Goal: Information Seeking & Learning: Find specific page/section

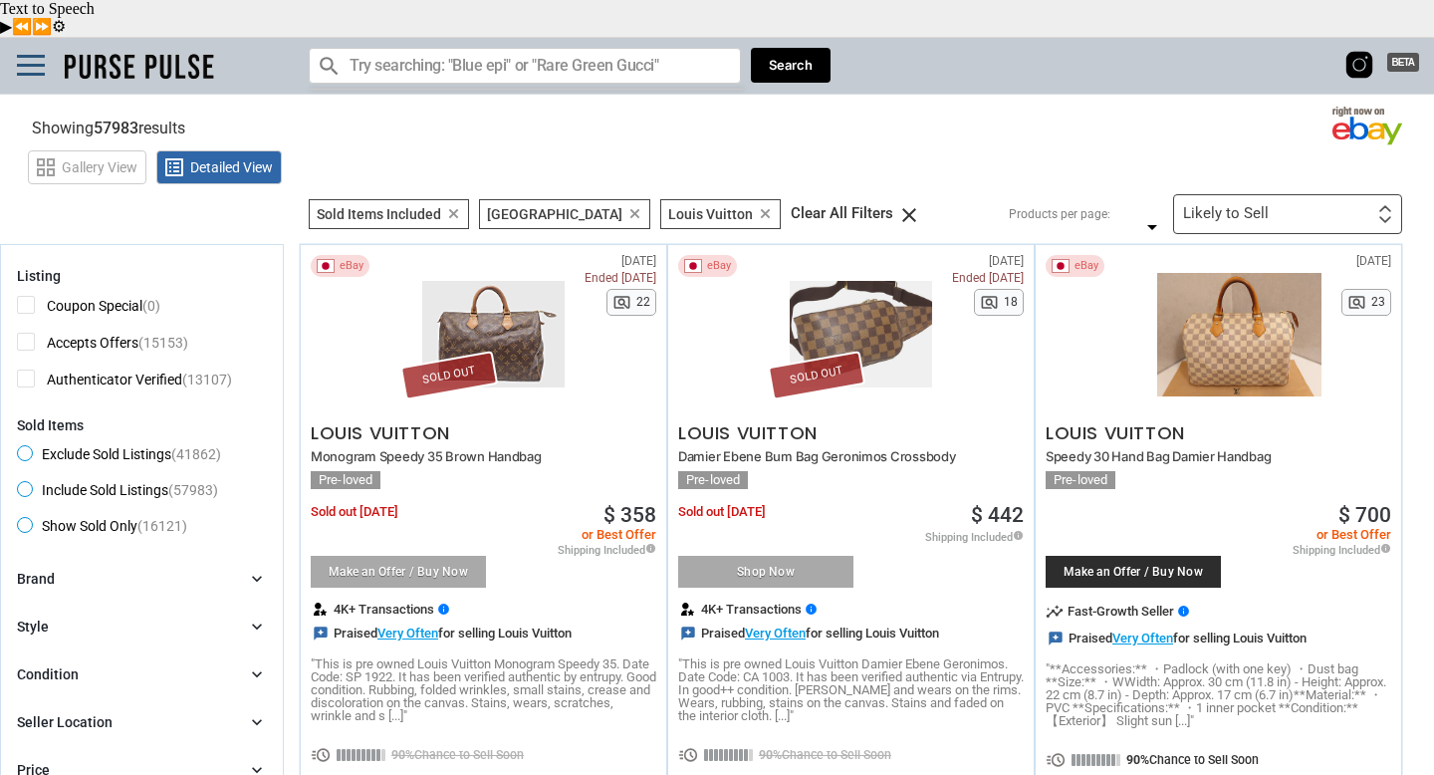
click at [758, 206] on icon "clear" at bounding box center [765, 213] width 15 height 15
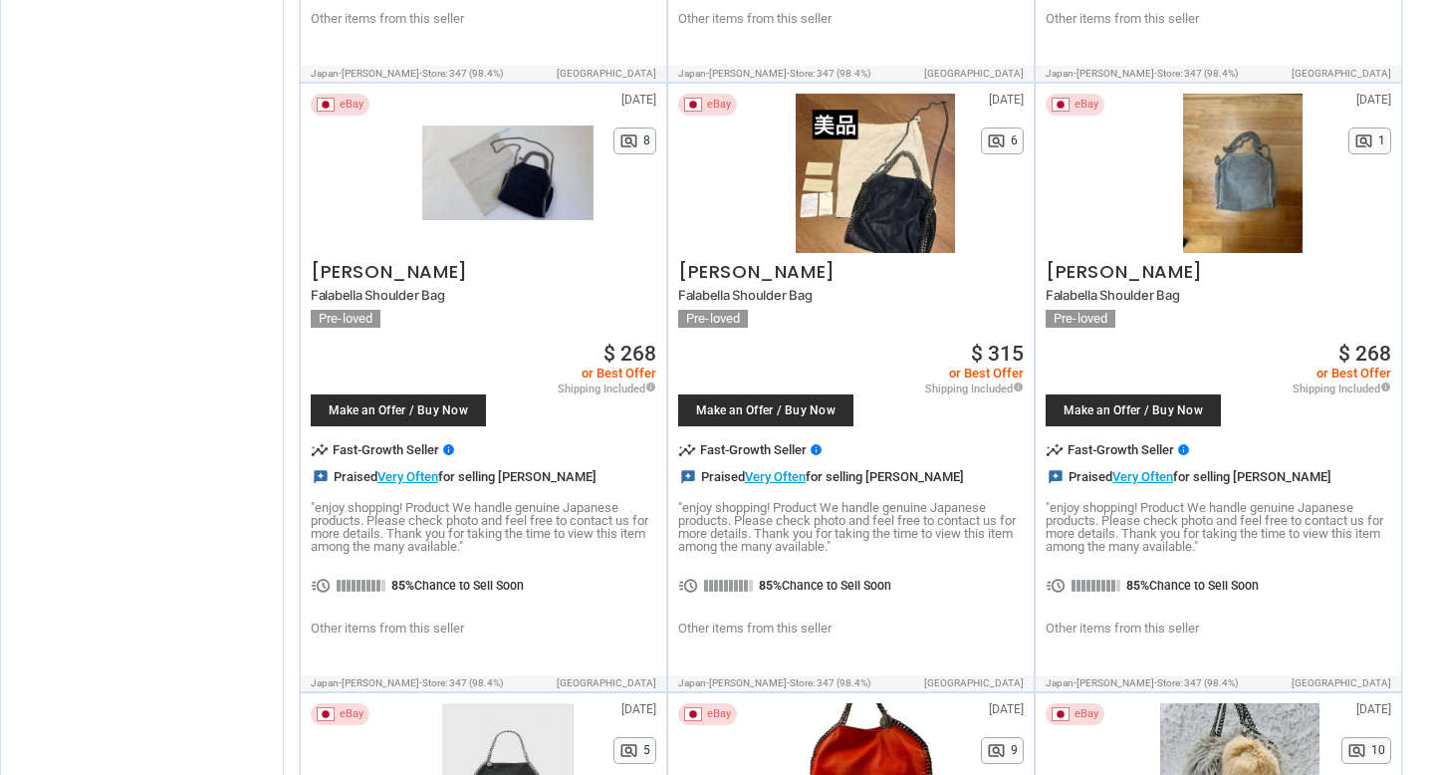
scroll to position [6905, 0]
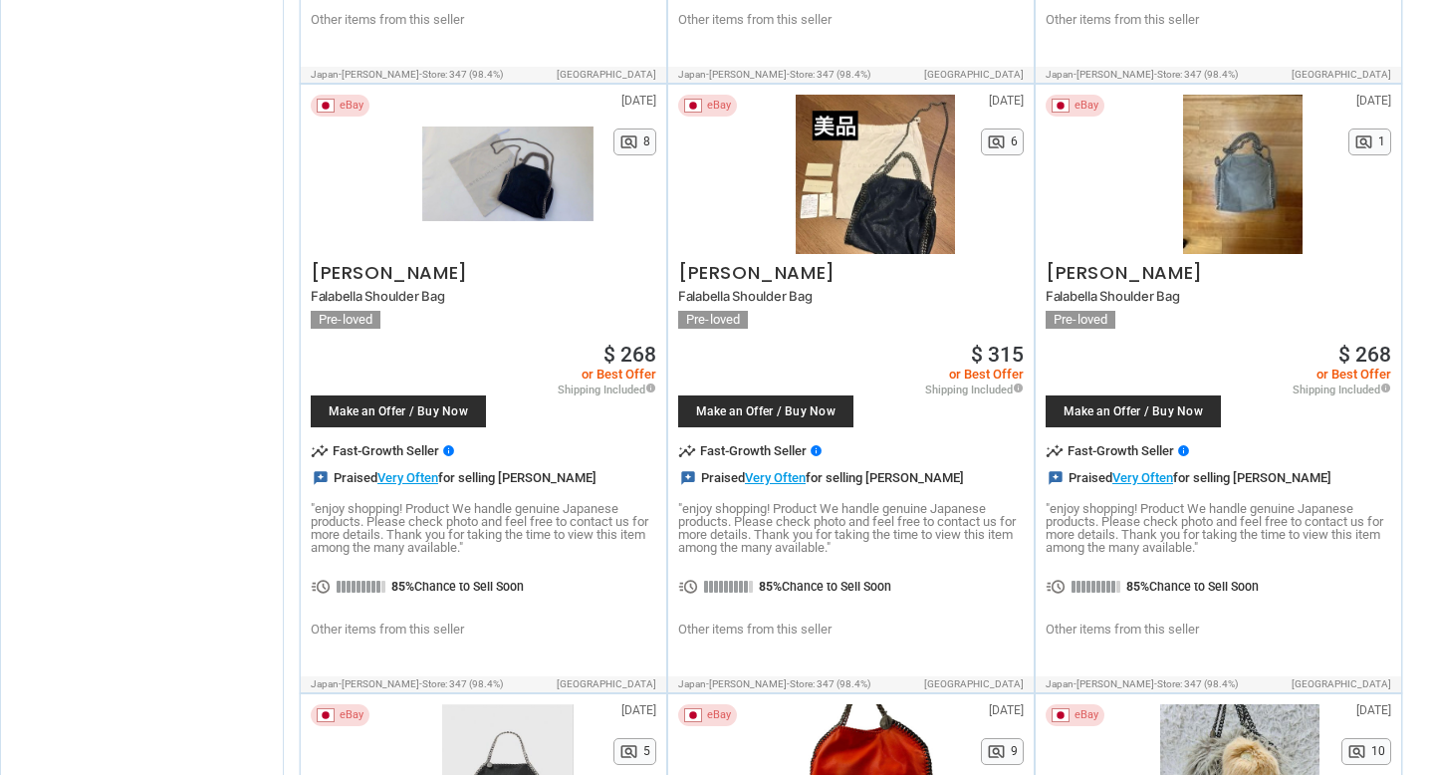
click at [1201, 132] on div at bounding box center [1242, 174] width 171 height 159
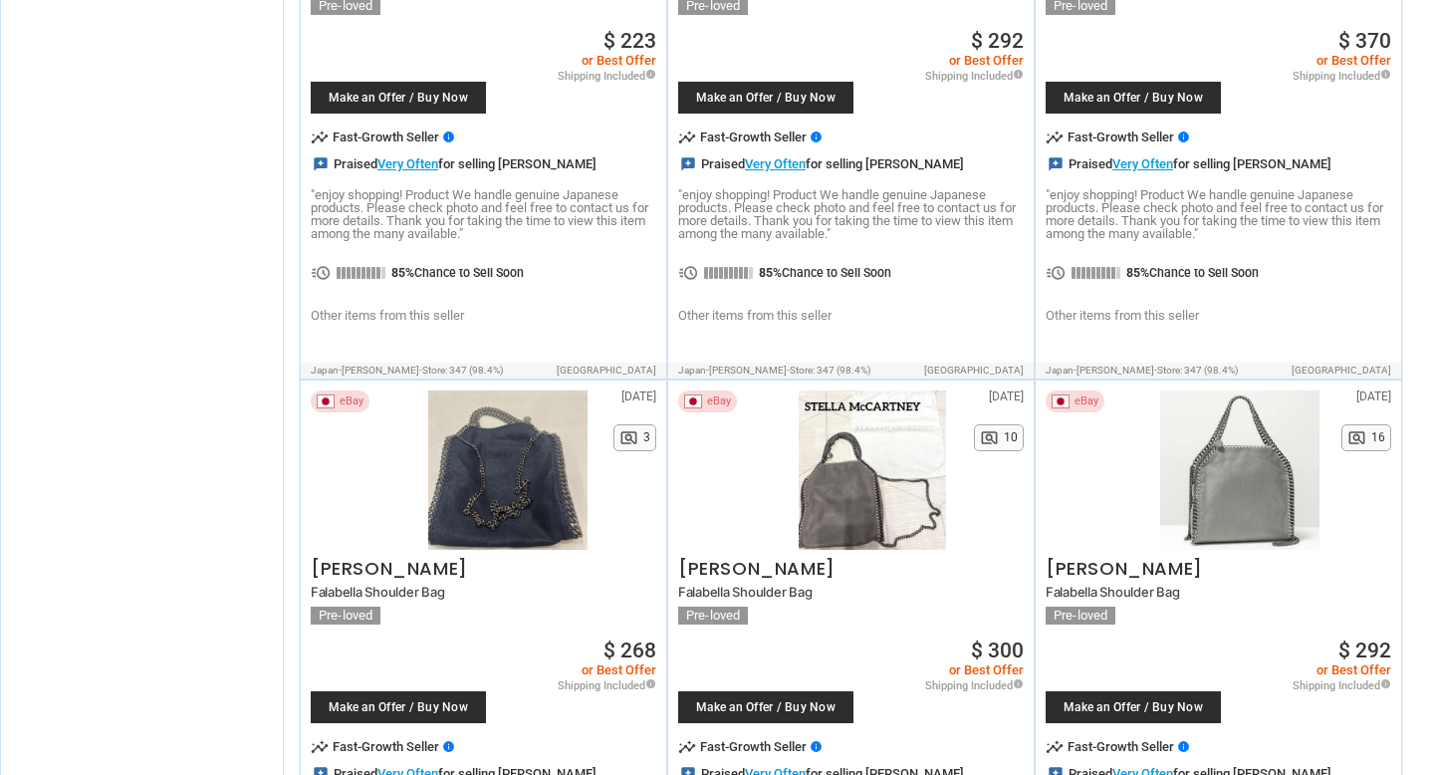
scroll to position [7249, 0]
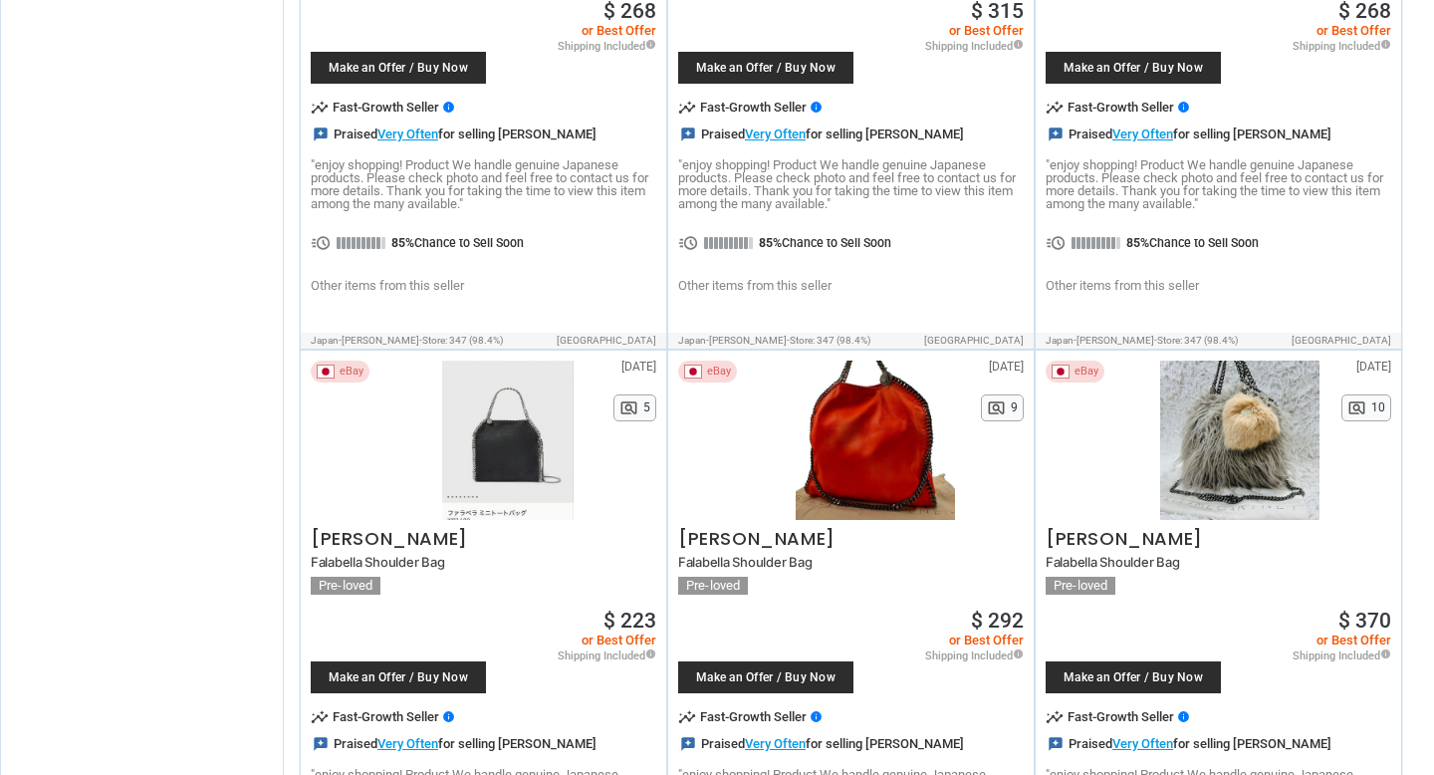
click at [465, 429] on div at bounding box center [507, 439] width 171 height 159
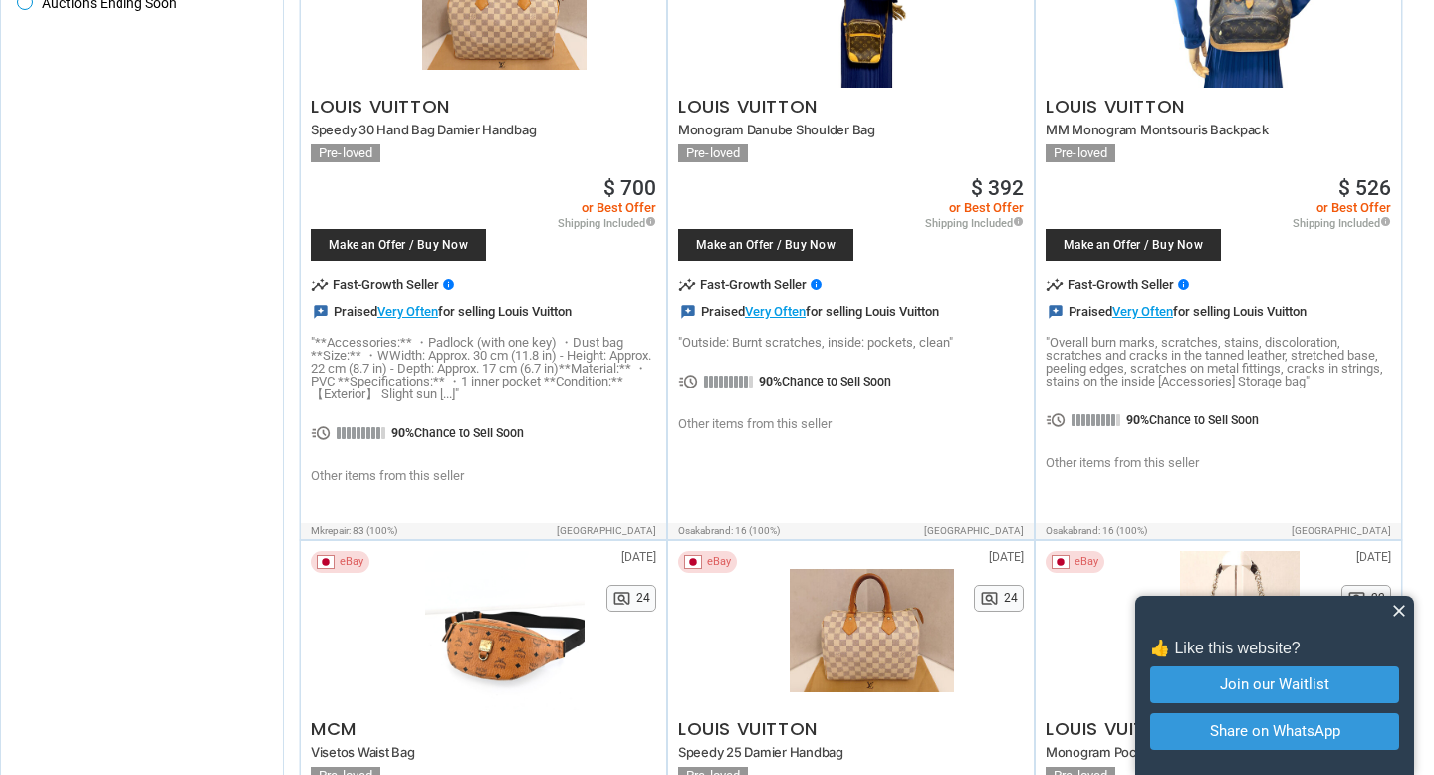
scroll to position [0, 0]
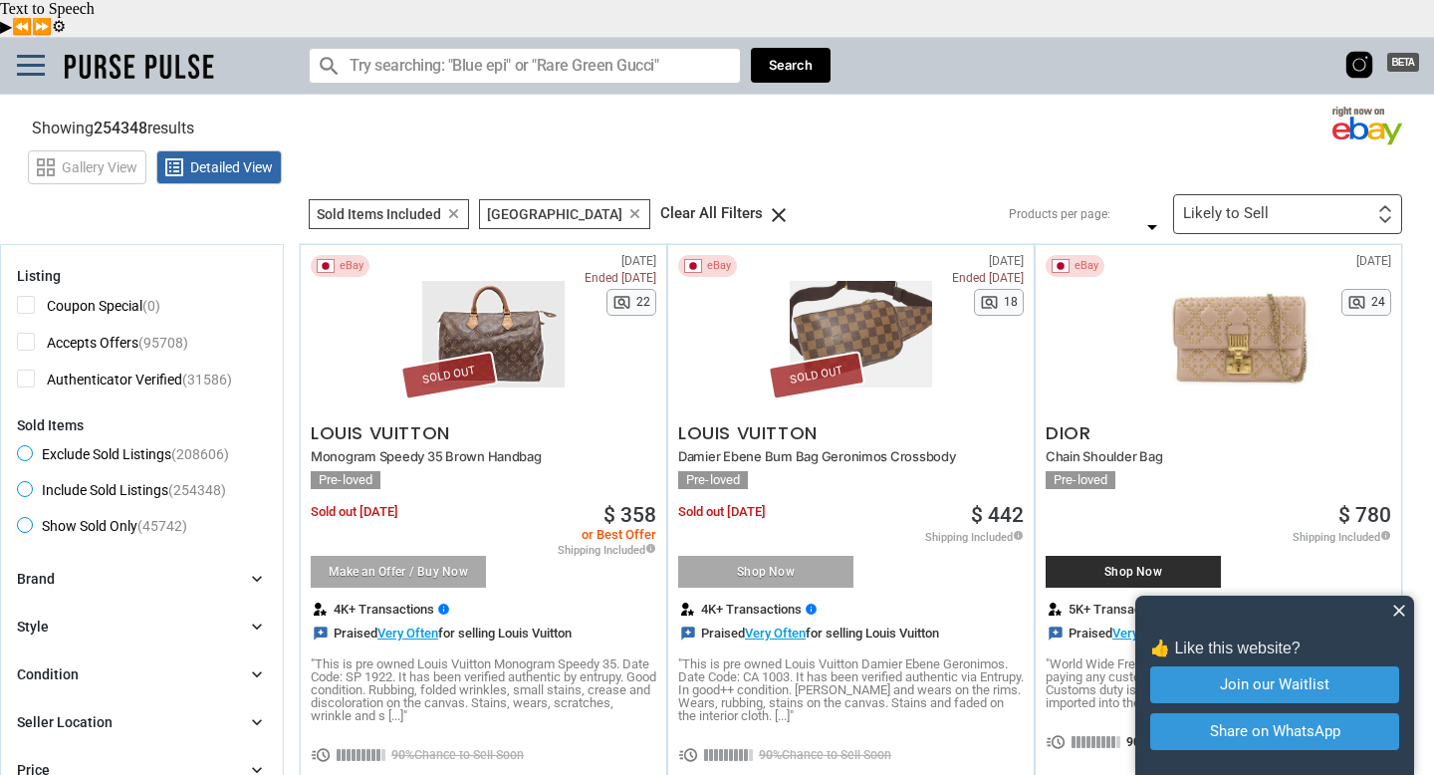
click at [135, 49] on img at bounding box center [139, 67] width 160 height 36
click at [497, 48] on input "Search for models" at bounding box center [525, 66] width 432 height 36
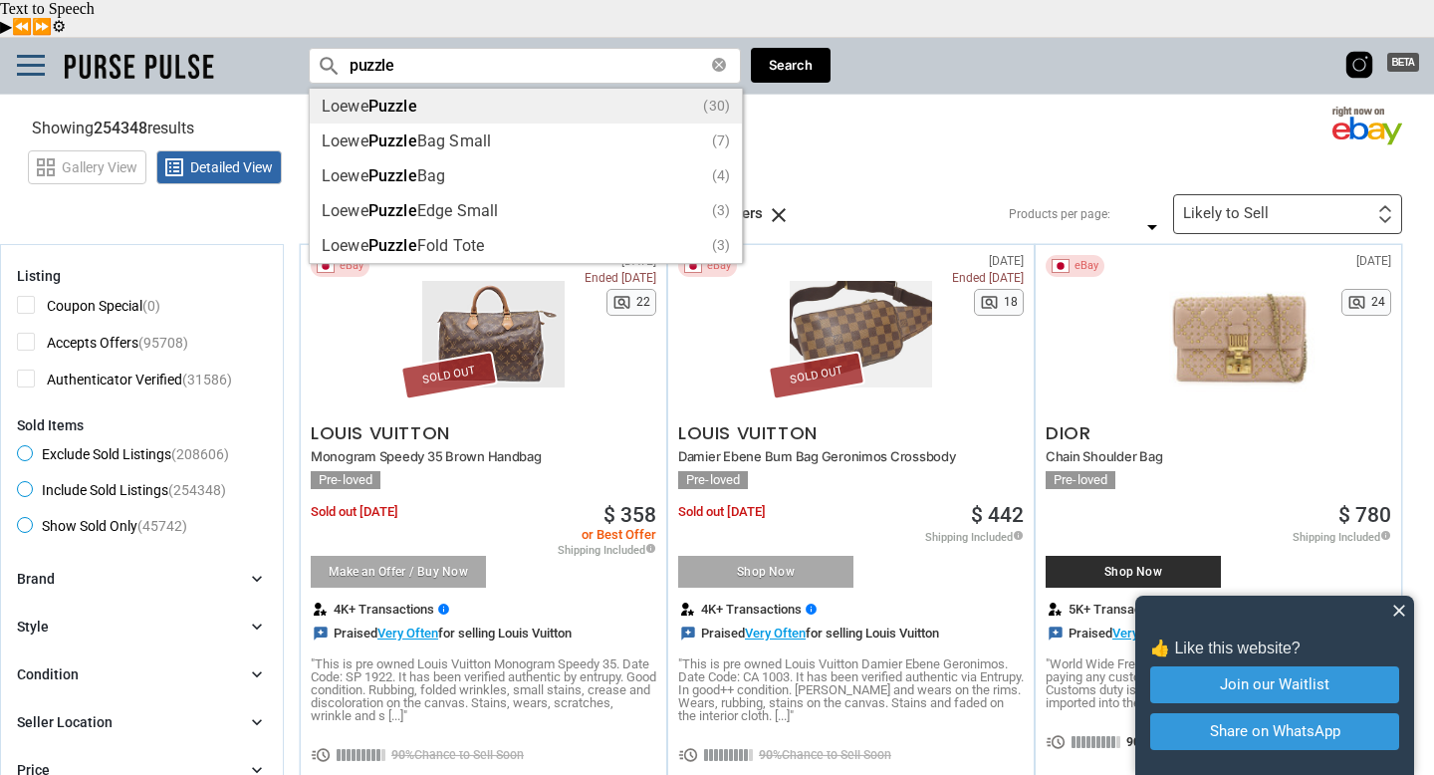
click at [455, 99] on div "Loewe Puzzle (30)" at bounding box center [526, 106] width 408 height 15
type input "Loewe Puzzle"
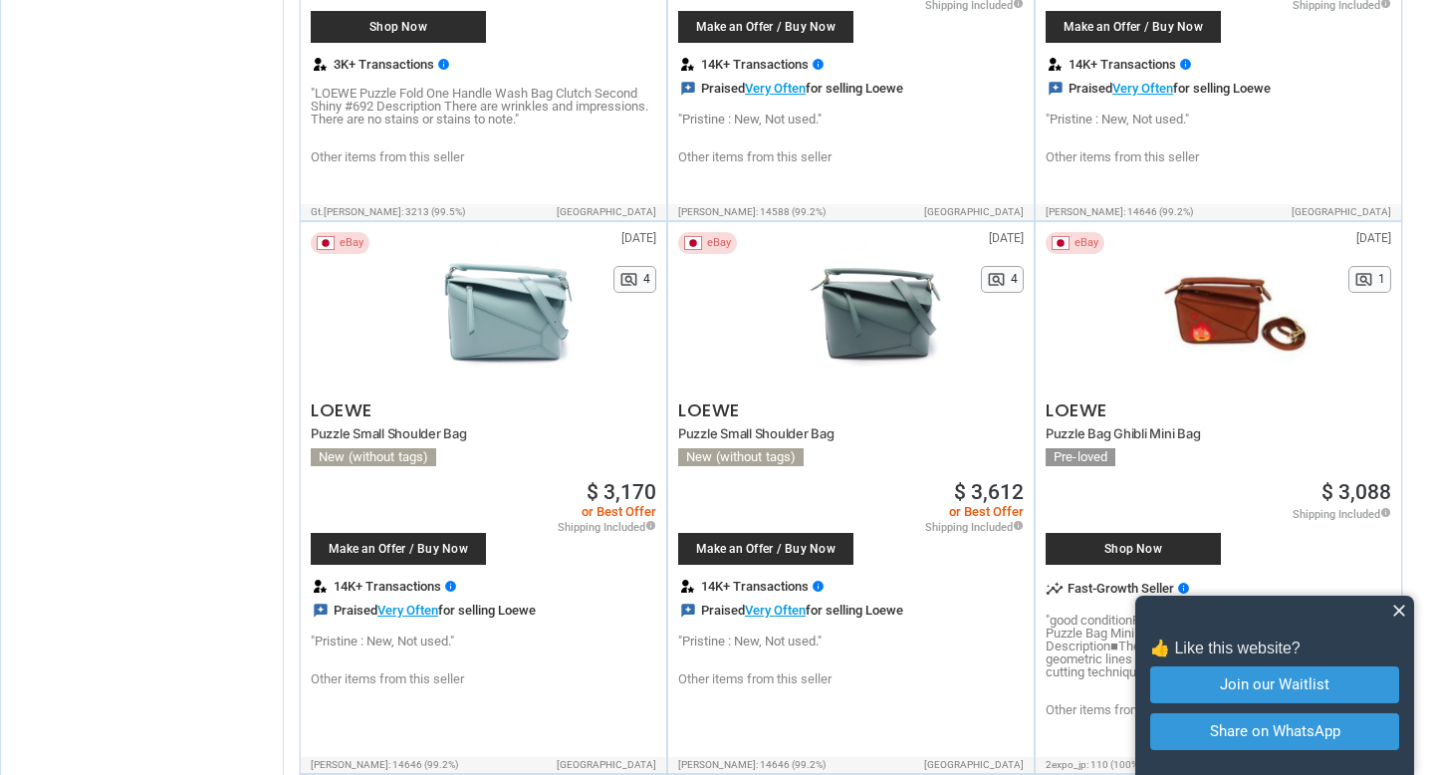
scroll to position [6254, 0]
